Goal: Information Seeking & Learning: Learn about a topic

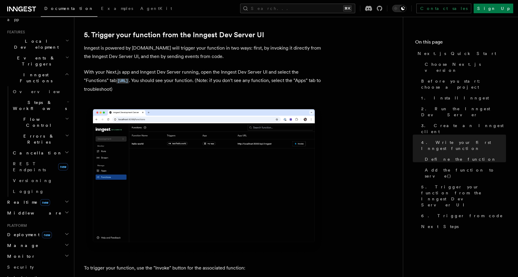
scroll to position [136, 0]
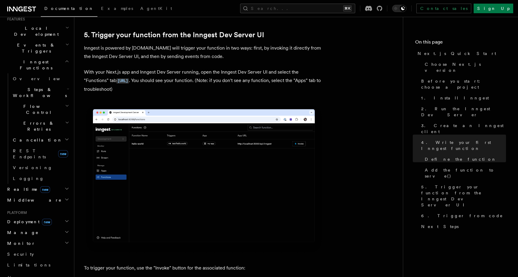
click at [22, 184] on h2 "Realtime new" at bounding box center [38, 189] width 66 height 11
click at [24, 197] on span "Overview" at bounding box center [44, 199] width 62 height 5
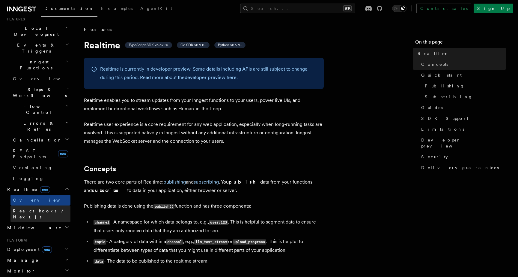
click at [33, 208] on span "React hooks / Next.js" at bounding box center [39, 213] width 53 height 11
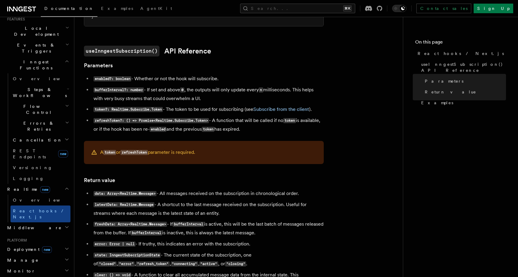
scroll to position [241, 0]
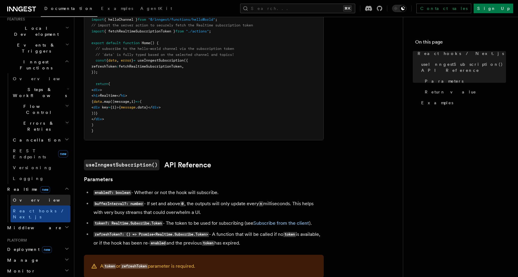
click at [25, 197] on span "Overview" at bounding box center [44, 200] width 62 height 6
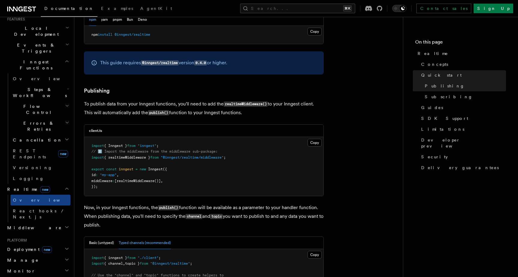
scroll to position [327, 0]
